Goal: Ask a question

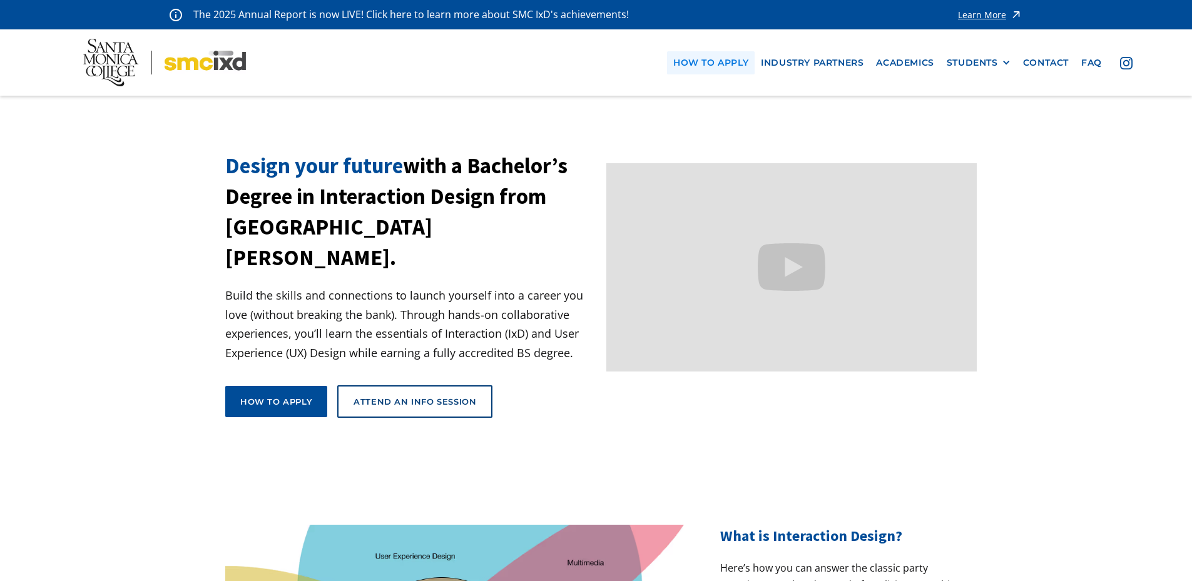
click at [715, 61] on link "how to apply" at bounding box center [711, 62] width 88 height 23
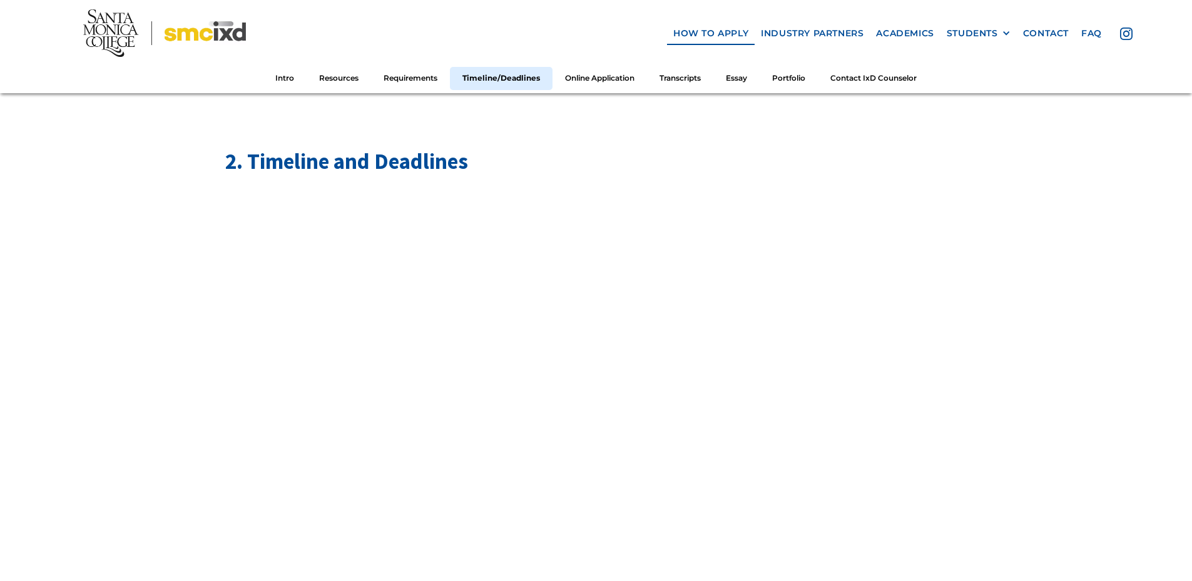
scroll to position [1877, 0]
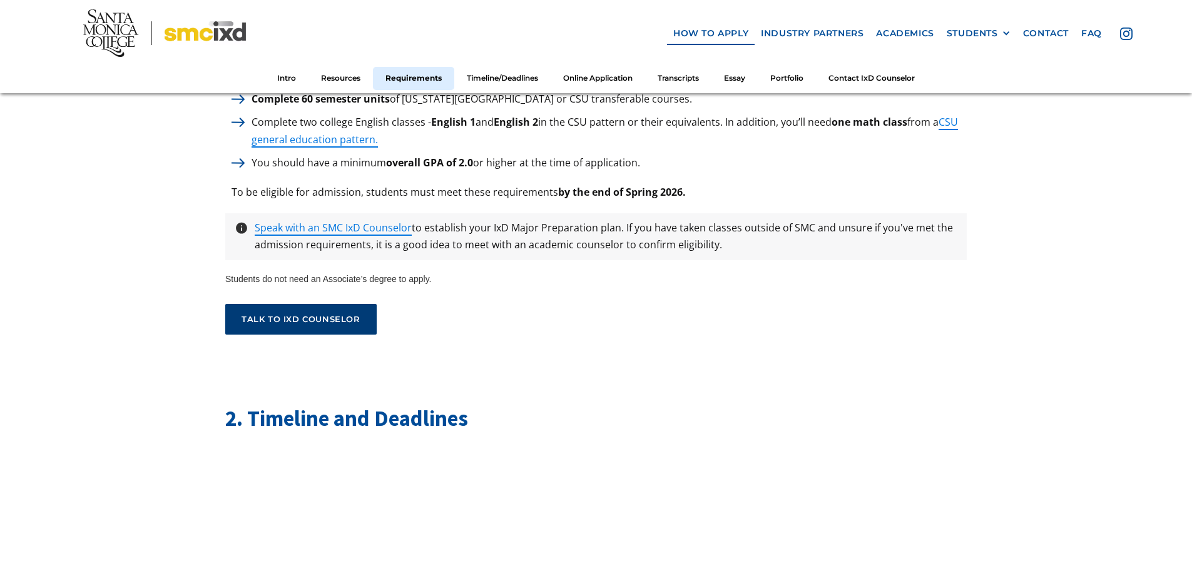
click at [332, 304] on link "talk to ixd counselor" at bounding box center [300, 319] width 151 height 31
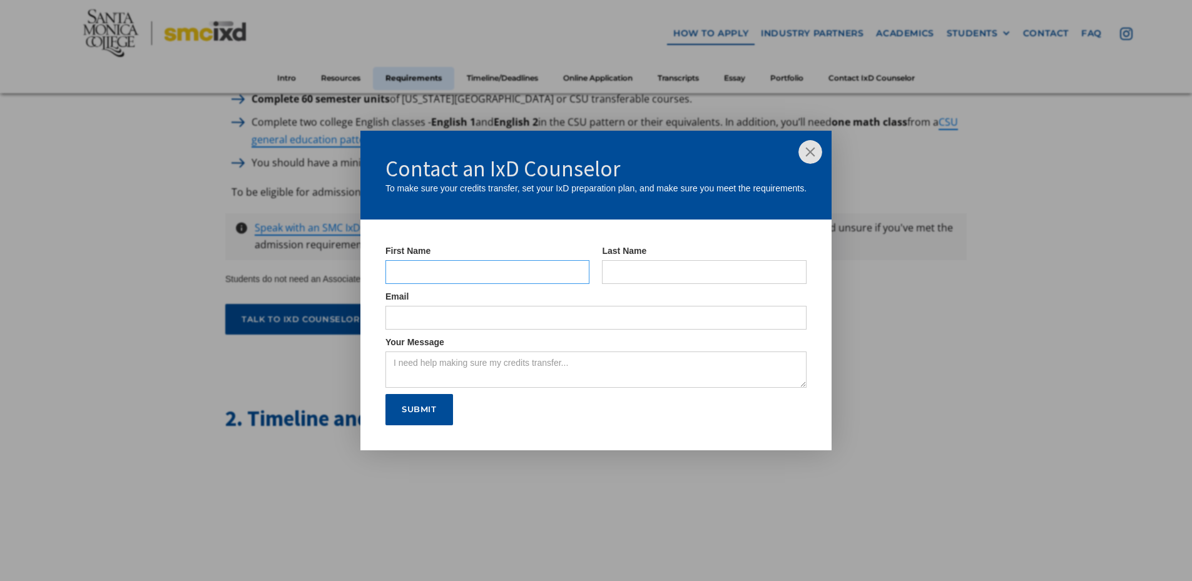
click at [462, 271] on input "IxD Counselor Form" at bounding box center [487, 272] width 205 height 24
type input "[PERSON_NAME]"
type input "Acosta"
type input "christopherworkacct@gmail.com"
drag, startPoint x: 441, startPoint y: 322, endPoint x: 242, endPoint y: 335, distance: 198.8
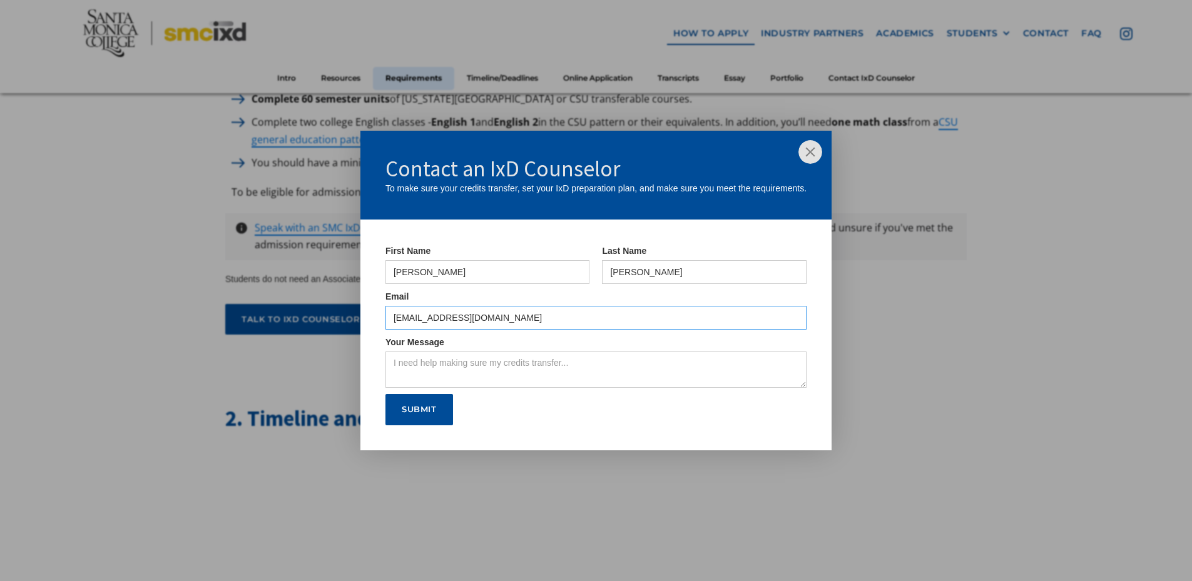
click at [242, 337] on div "Contact an IxD Counselor To make sure your credits transfer, set your IxD prepa…" at bounding box center [596, 290] width 1192 height 581
click at [648, 327] on input "ACOSTA_CHRISTOPHER@STUDENT.SMC.EDU" at bounding box center [595, 318] width 421 height 24
click at [645, 339] on label "Your Message" at bounding box center [595, 342] width 421 height 13
click at [645, 352] on textarea "Your Message" at bounding box center [595, 370] width 421 height 36
click at [644, 337] on label "Your Message" at bounding box center [595, 342] width 421 height 13
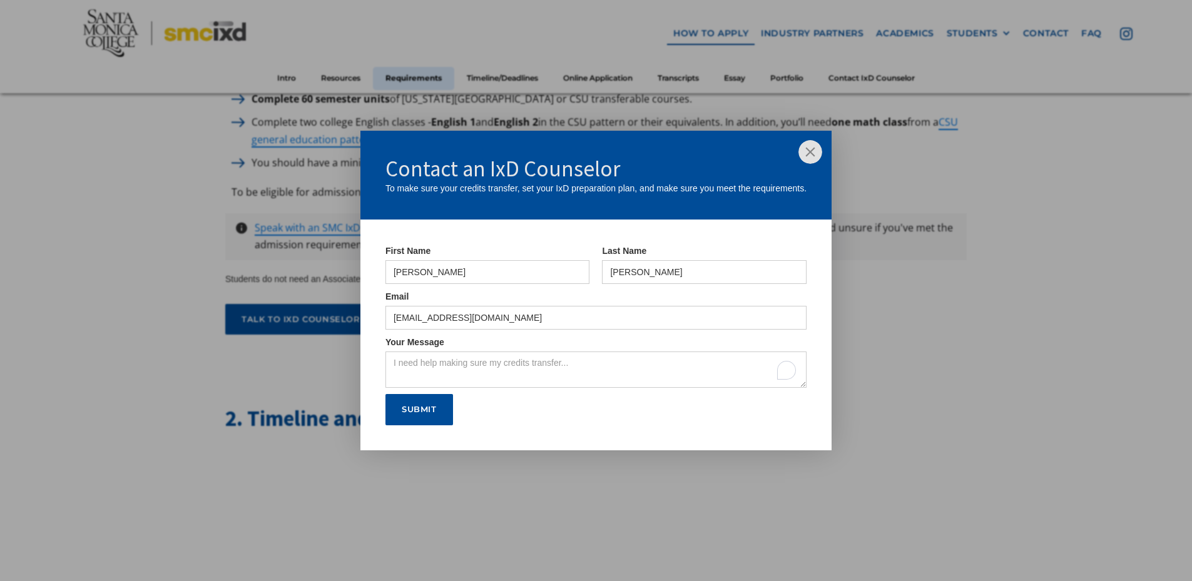
click at [644, 352] on textarea "Your Message" at bounding box center [595, 370] width 421 height 36
click at [602, 317] on input "ACOSTA_CHRISTOPHER@STUDENT.SMC.EDU" at bounding box center [595, 318] width 421 height 24
paste input "acosta_christopher@student.smc.edu"
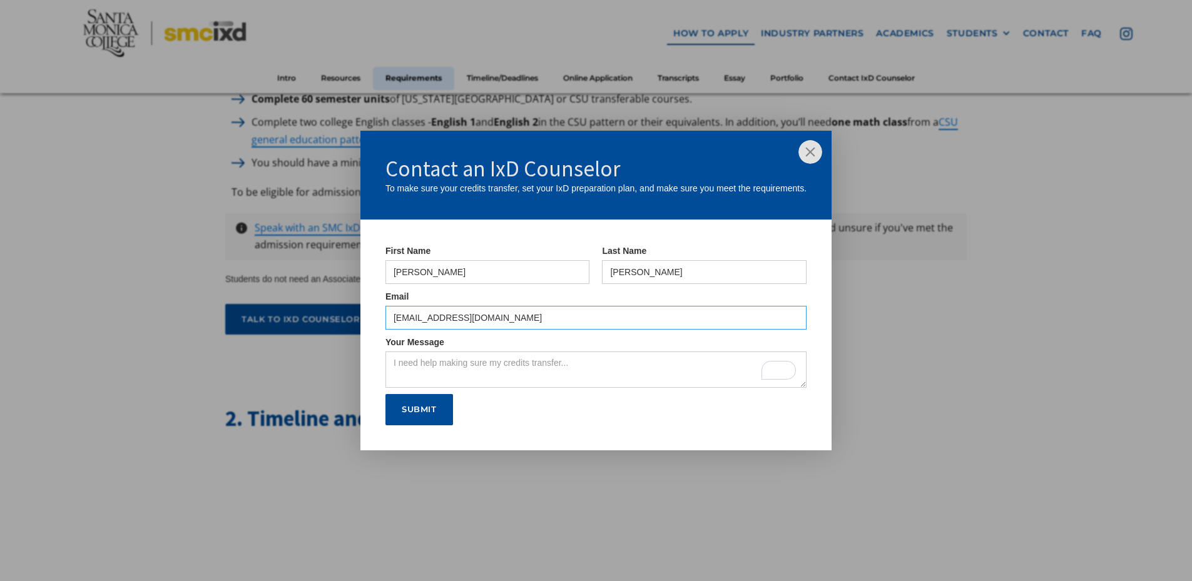
type input "acosta_christopher@student.smc.edu"
click at [564, 264] on input "Christopher" at bounding box center [487, 272] width 205 height 24
type input "Christopher"
click at [681, 265] on input "Acosta" at bounding box center [704, 272] width 205 height 24
type input "Acosta"
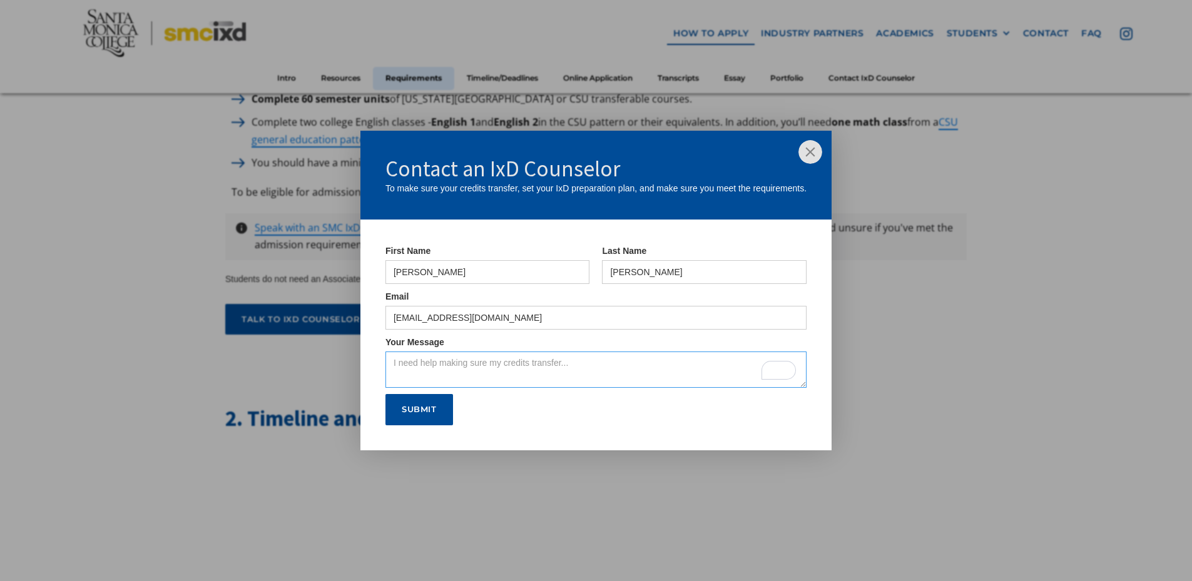
drag, startPoint x: 437, startPoint y: 370, endPoint x: 421, endPoint y: 339, distance: 34.7
click at [437, 369] on textarea "Your Message" at bounding box center [595, 370] width 421 height 36
type textarea "I wanted to know if"
click at [811, 140] on div "Contact an IxD Counselor To make sure your credits transfer, set your IxD prepa…" at bounding box center [595, 175] width 471 height 89
click at [821, 129] on div "Contact an IxD Counselor To make sure your credits transfer, set your IxD prepa…" at bounding box center [596, 290] width 1192 height 581
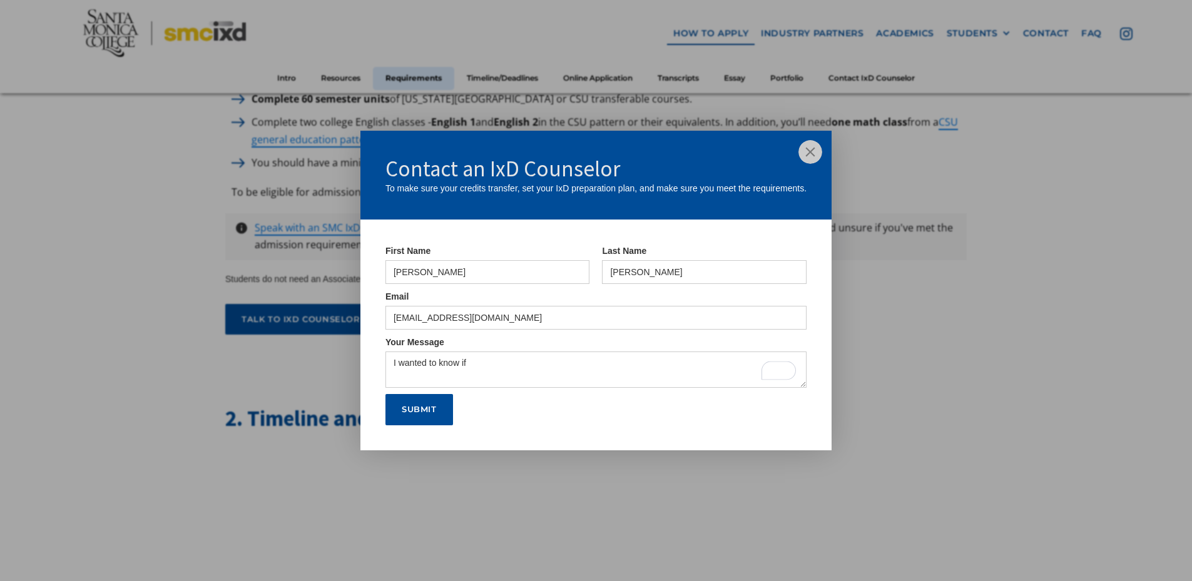
click at [799, 161] on img at bounding box center [810, 152] width 24 height 24
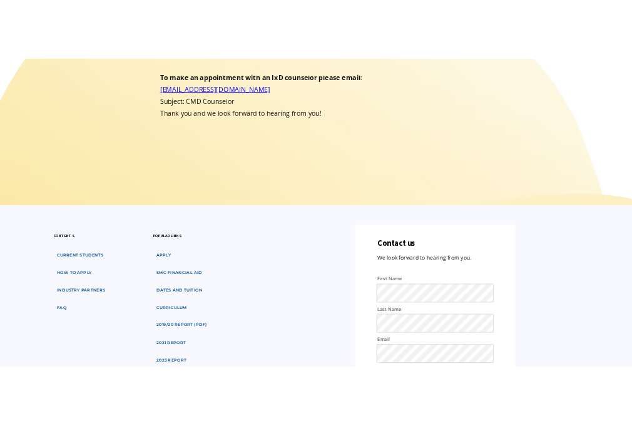
scroll to position [250, 0]
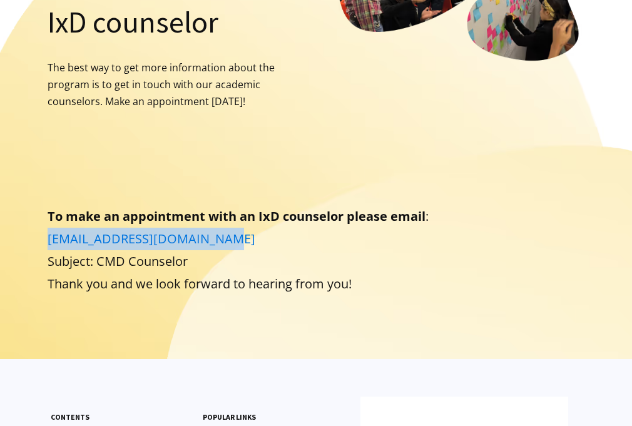
drag, startPoint x: 231, startPoint y: 237, endPoint x: 48, endPoint y: 245, distance: 183.5
click at [48, 245] on p "To make an appointment with an IxD counselor please email : [EMAIL_ADDRESS][DOM…" at bounding box center [317, 250] width 538 height 90
copy link "[EMAIL_ADDRESS][DOMAIN_NAME]"
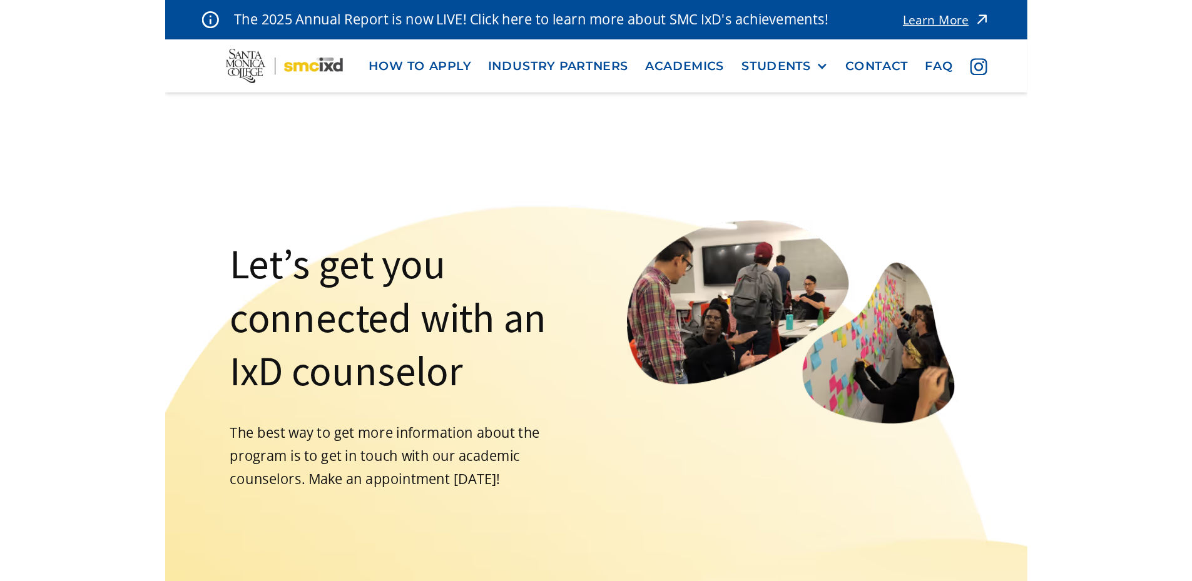
scroll to position [0, 0]
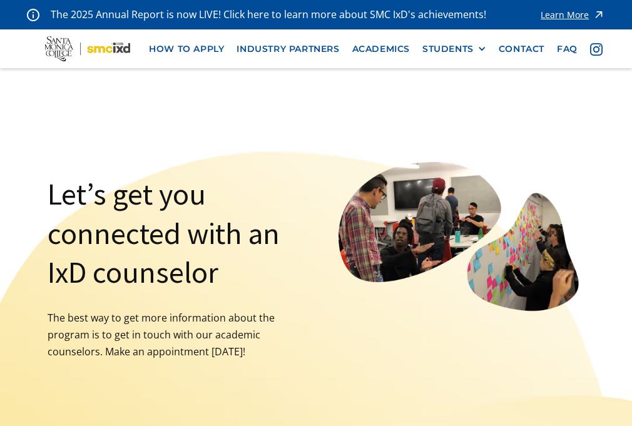
click at [115, 142] on div "Let’s get you connected with an IxD counselor The best way to get more informat…" at bounding box center [316, 338] width 632 height 541
